Goal: Find specific page/section: Find specific page/section

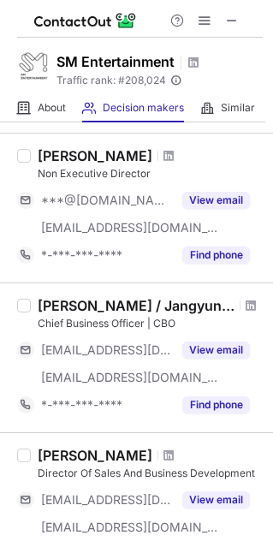
scroll to position [1284, 0]
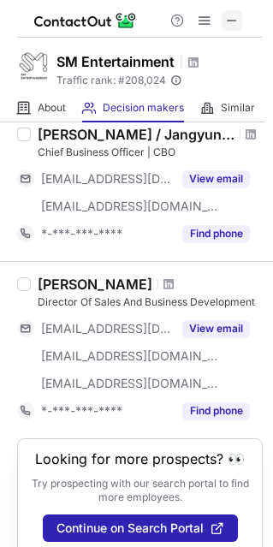
click at [236, 23] on span at bounding box center [232, 21] width 14 height 14
